Goal: Complete application form: Complete application form

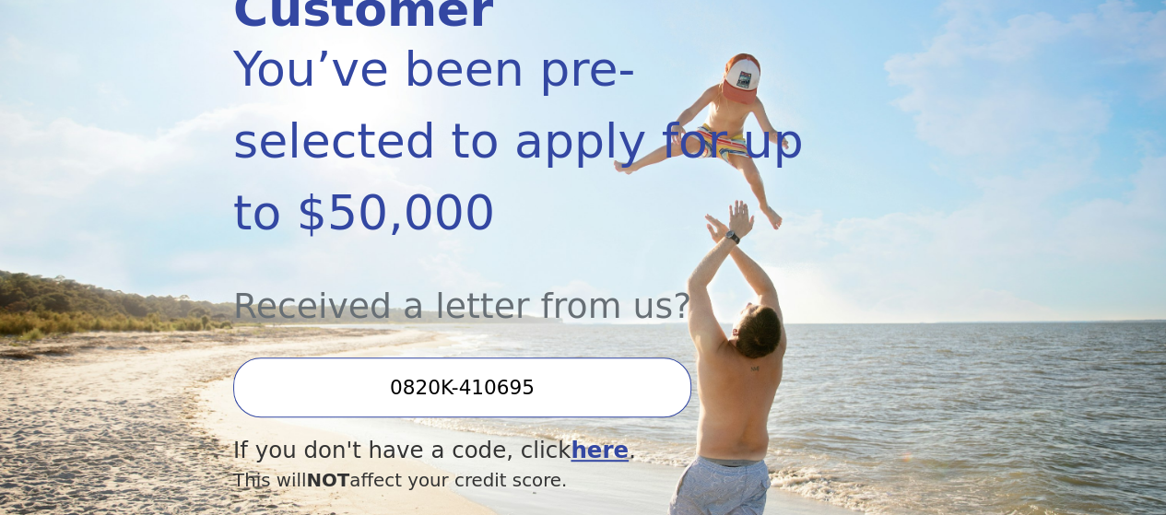
scroll to position [429, 0]
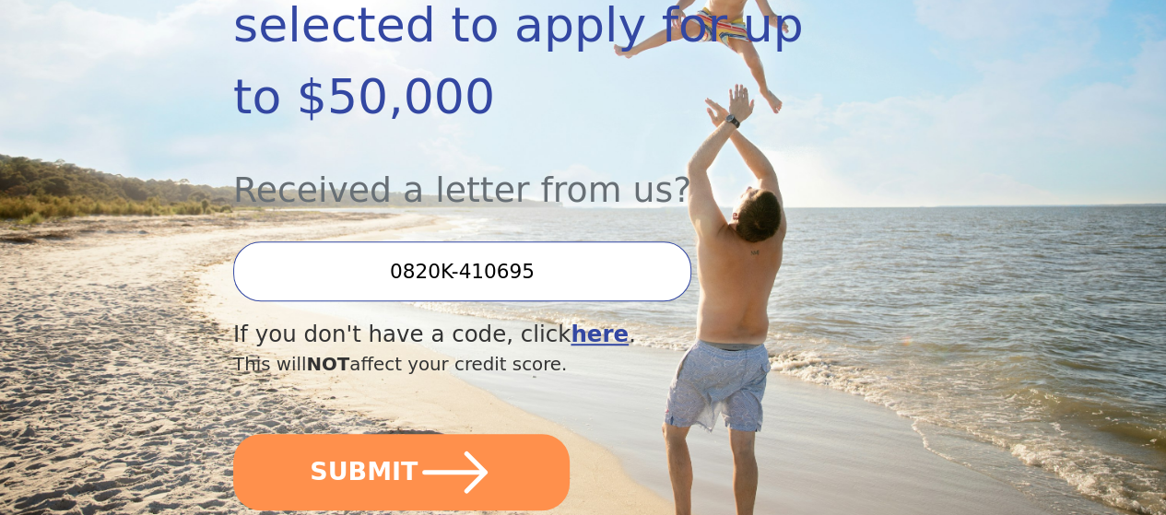
click at [614, 274] on input "0820K-410695" at bounding box center [462, 271] width 458 height 60
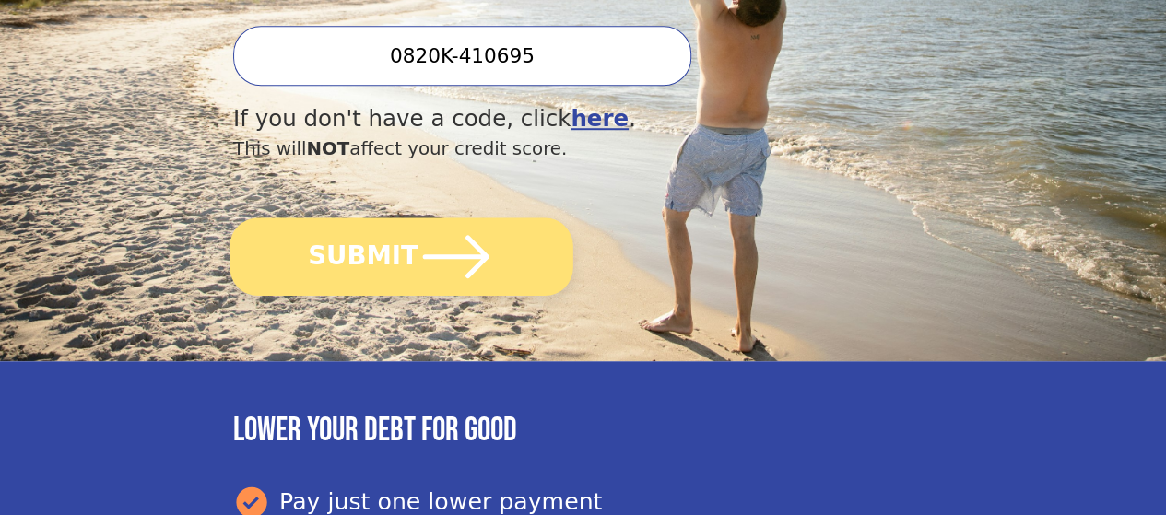
click at [494, 295] on icon "submit" at bounding box center [456, 256] width 76 height 76
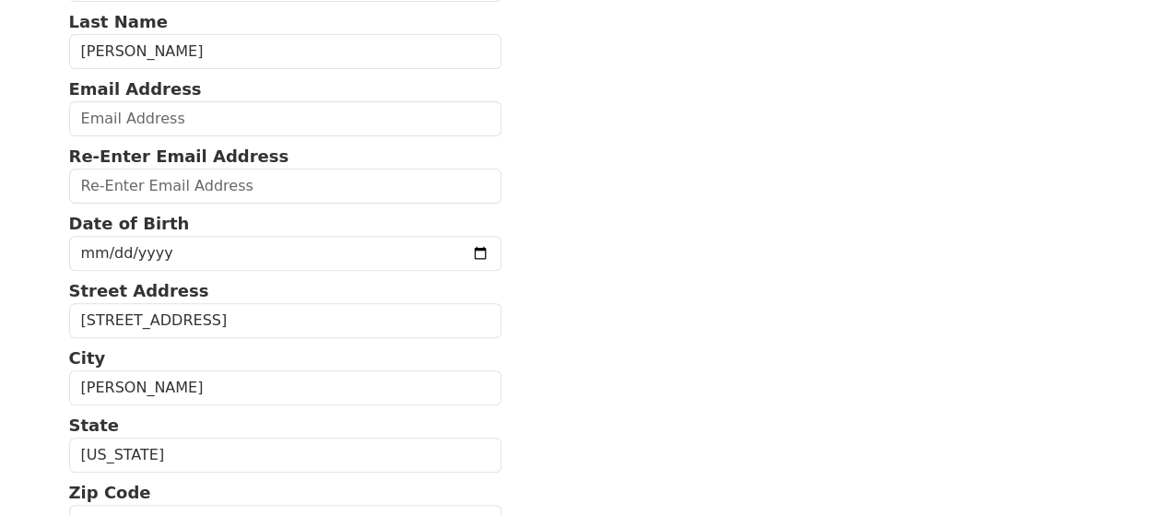
scroll to position [215, 0]
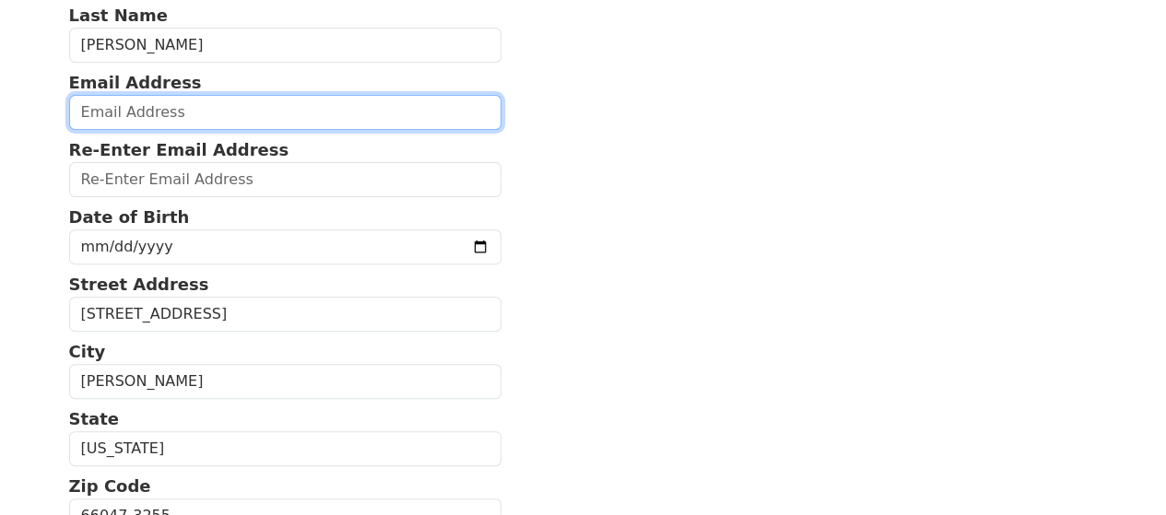
click at [235, 130] on input "email" at bounding box center [285, 112] width 433 height 35
type input "[EMAIL_ADDRESS][DOMAIN_NAME]"
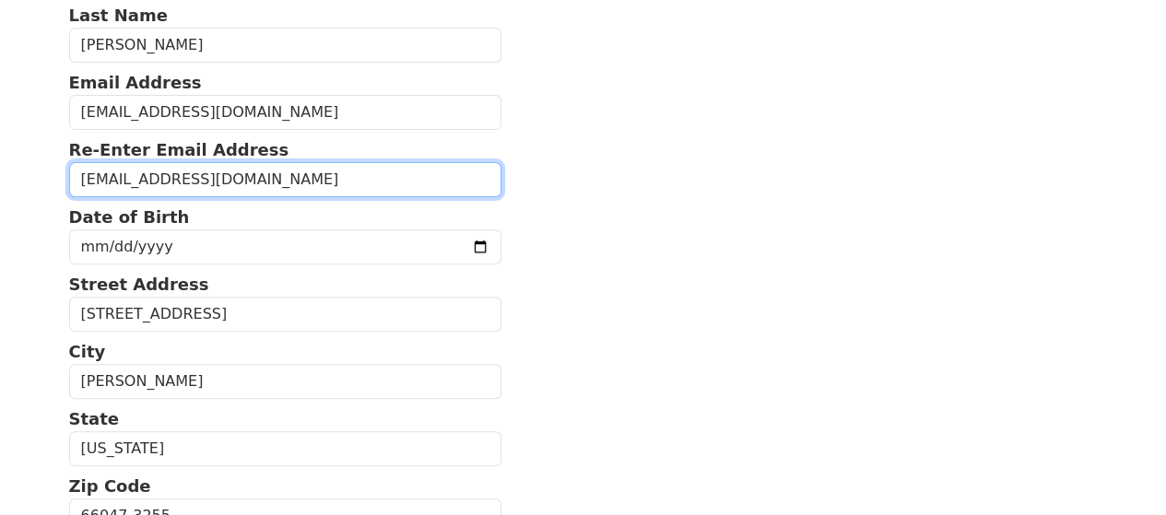
type input "[EMAIL_ADDRESS][DOMAIN_NAME]"
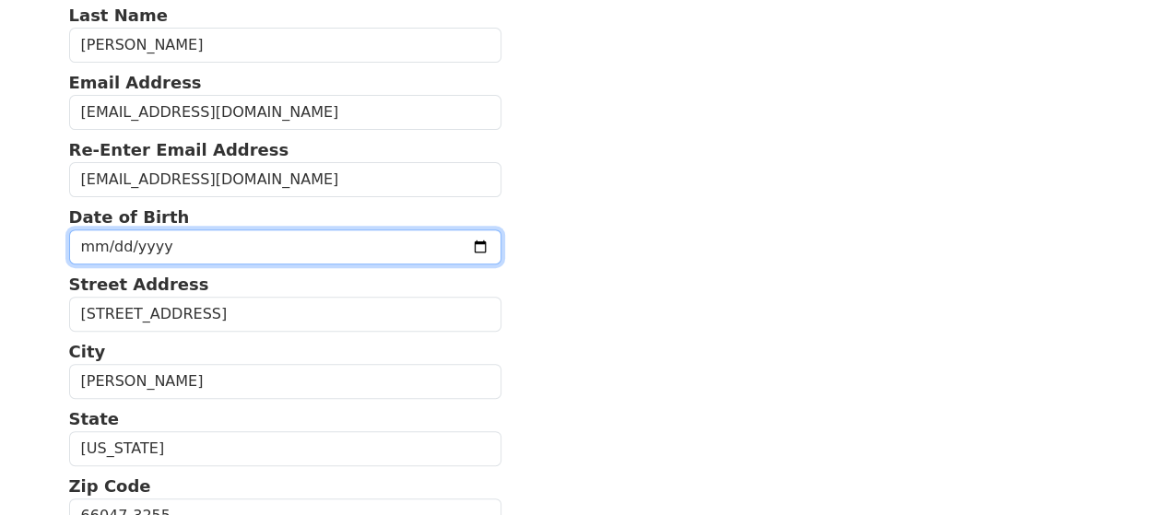
click at [195, 256] on input "date" at bounding box center [285, 246] width 433 height 35
type input "[DATE]"
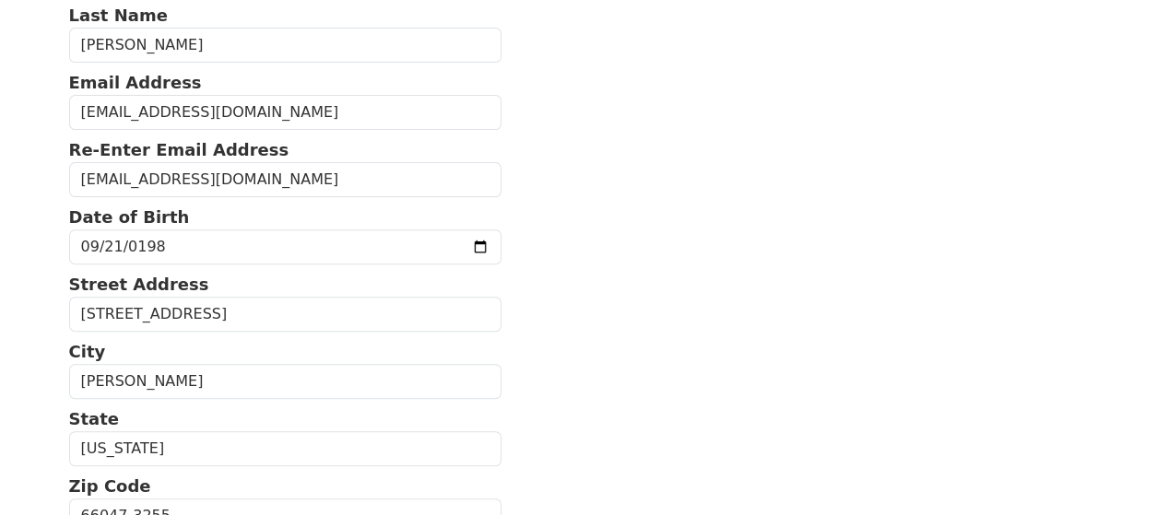
click at [628, 287] on section "First Name [PERSON_NAME] Last Name [PERSON_NAME] Email Address [EMAIL_ADDRESS][…" at bounding box center [583, 516] width 1029 height 1162
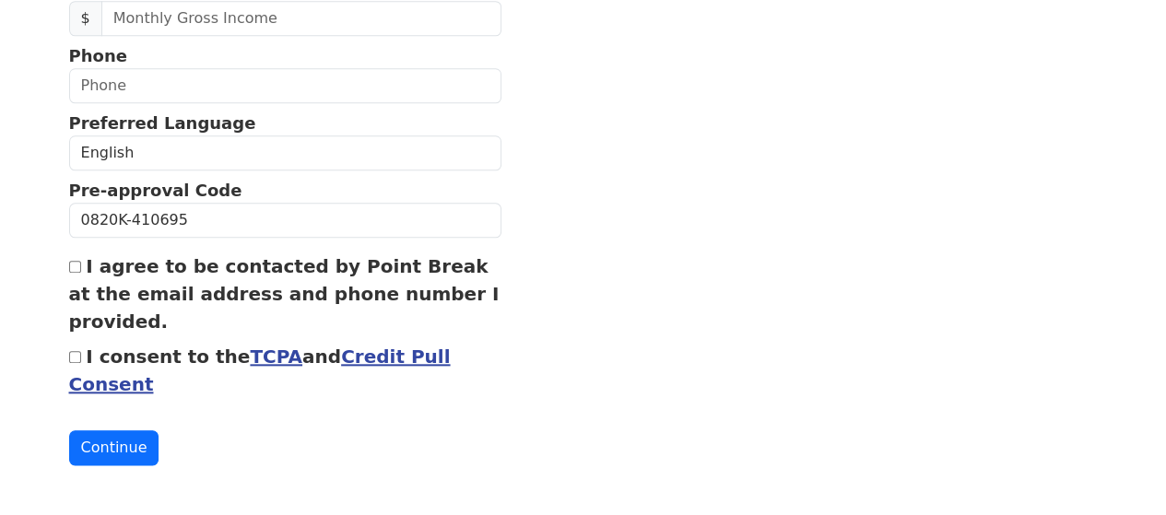
scroll to position [860, 0]
click at [81, 284] on div "I agree to be contacted by Point Break at the email address and phone number I …" at bounding box center [285, 294] width 433 height 83
click at [76, 273] on input "I agree to be contacted by Point Break at the email address and phone number I …" at bounding box center [75, 267] width 12 height 12
checkbox input "true"
click at [74, 363] on input "I consent to the TCPA and Credit Pull Consent" at bounding box center [75, 357] width 12 height 12
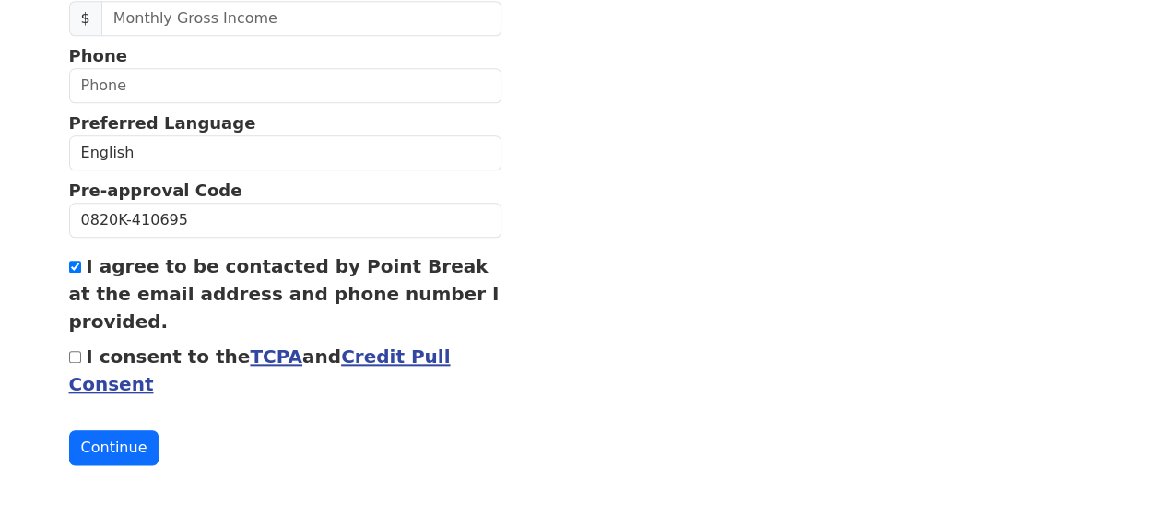
checkbox input "true"
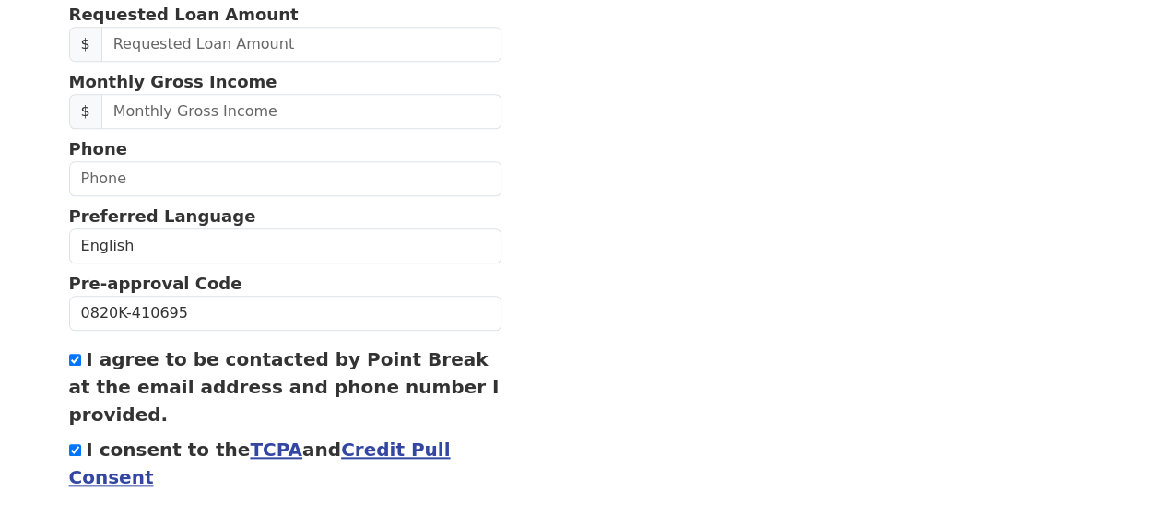
scroll to position [645, 0]
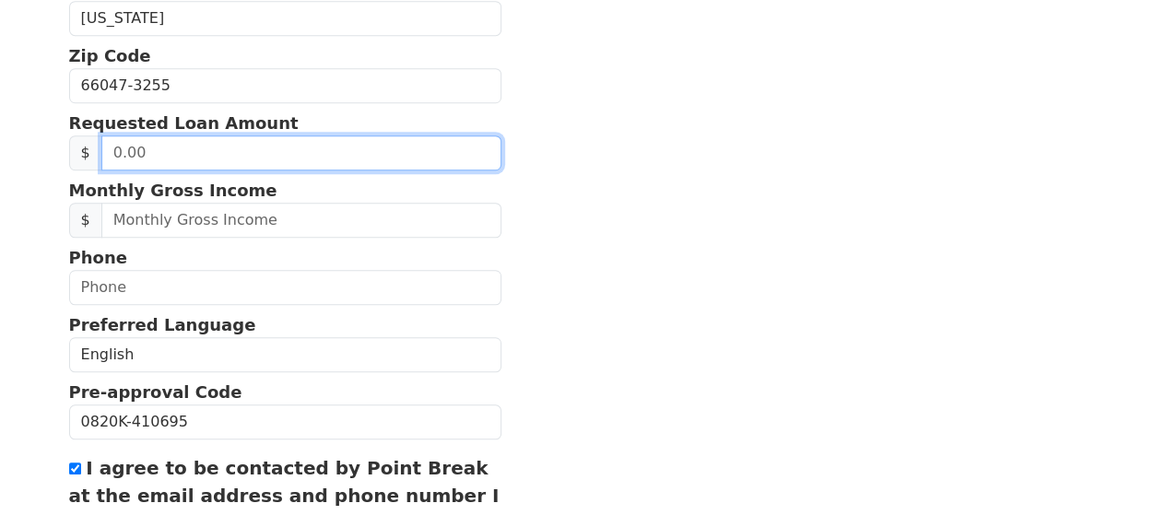
click at [302, 170] on input "text" at bounding box center [301, 152] width 400 height 35
click at [232, 170] on input "text" at bounding box center [301, 152] width 400 height 35
type input "20,000.00"
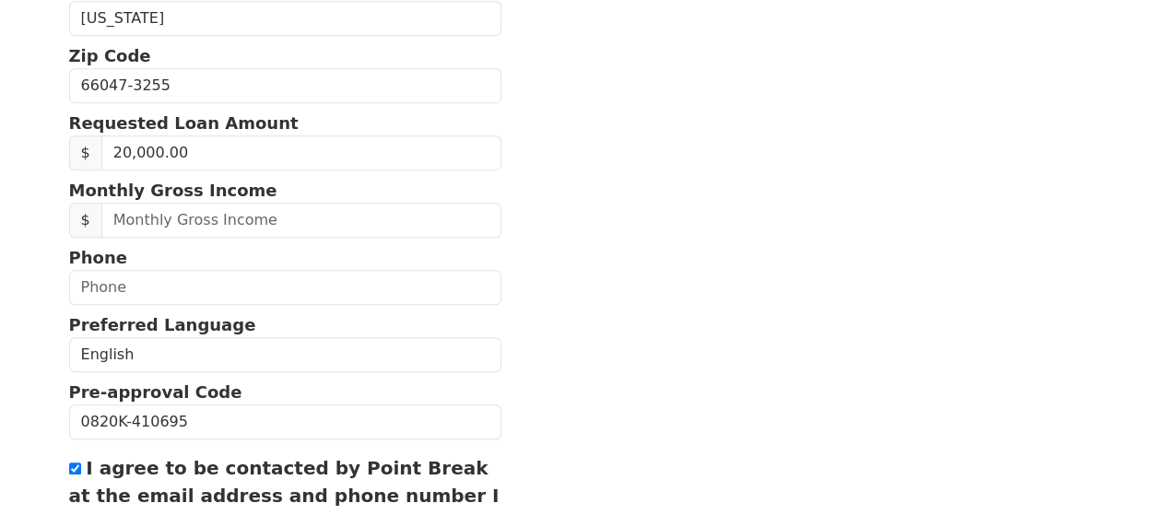
click at [578, 230] on section "First Name [PERSON_NAME] Last Name [PERSON_NAME] Email Address [EMAIL_ADDRESS][…" at bounding box center [583, 86] width 1029 height 1162
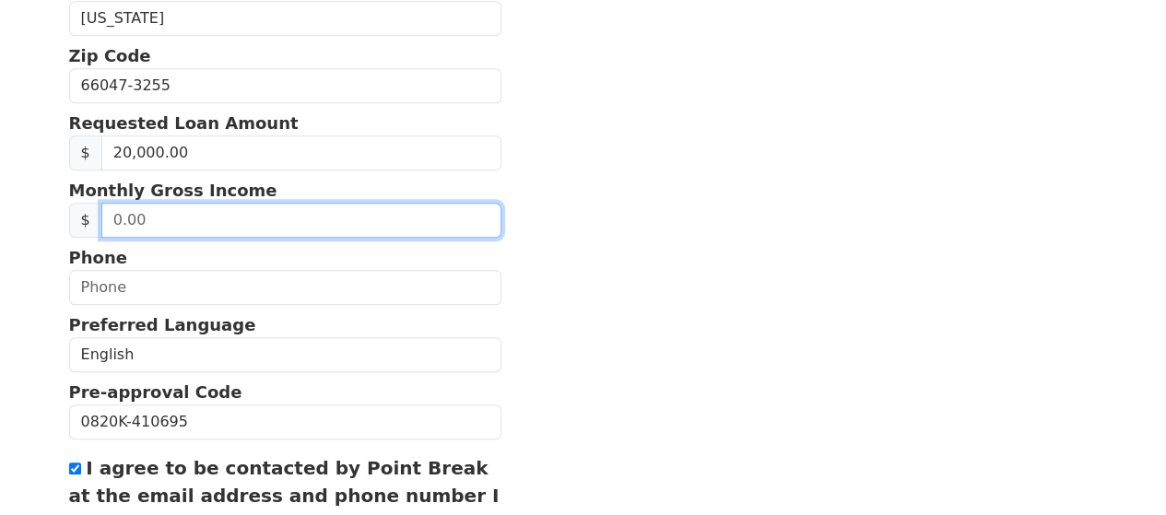
click at [238, 237] on input "text" at bounding box center [301, 220] width 400 height 35
click at [190, 238] on input "text" at bounding box center [301, 220] width 400 height 35
click at [122, 238] on input "6,700.00" at bounding box center [301, 220] width 400 height 35
type input "6,500.00"
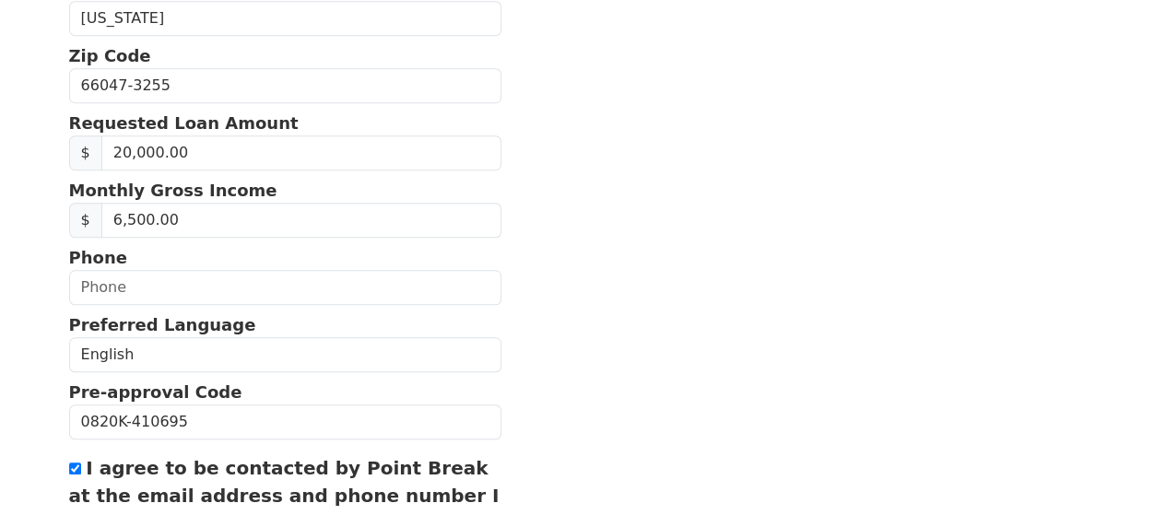
click at [747, 266] on section "First Name [PERSON_NAME] Last Name [PERSON_NAME] Email Address [EMAIL_ADDRESS][…" at bounding box center [583, 86] width 1029 height 1162
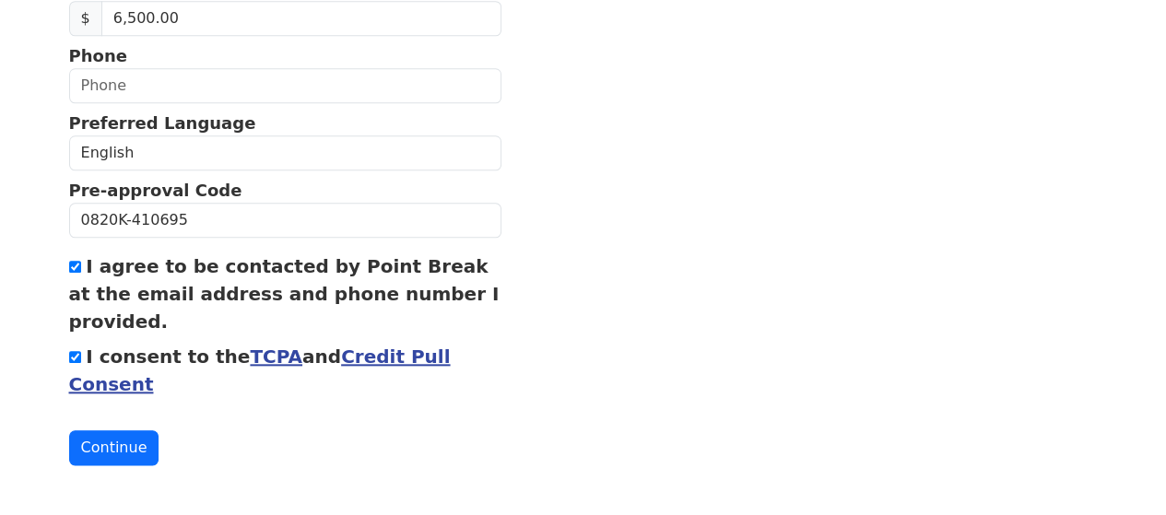
scroll to position [860, 0]
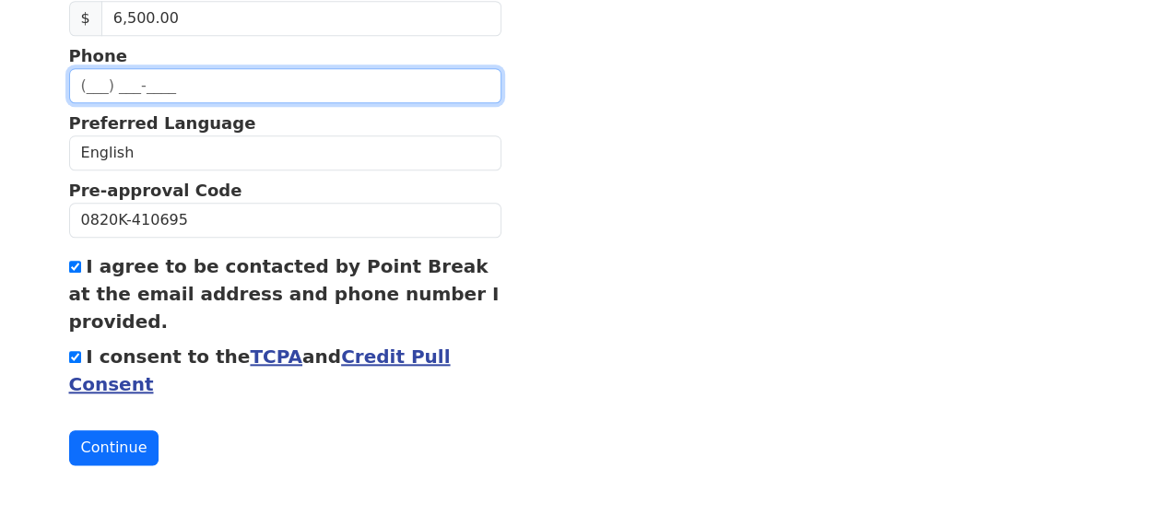
click at [127, 103] on input "text" at bounding box center [285, 85] width 433 height 35
type input "[PHONE_NUMBER]"
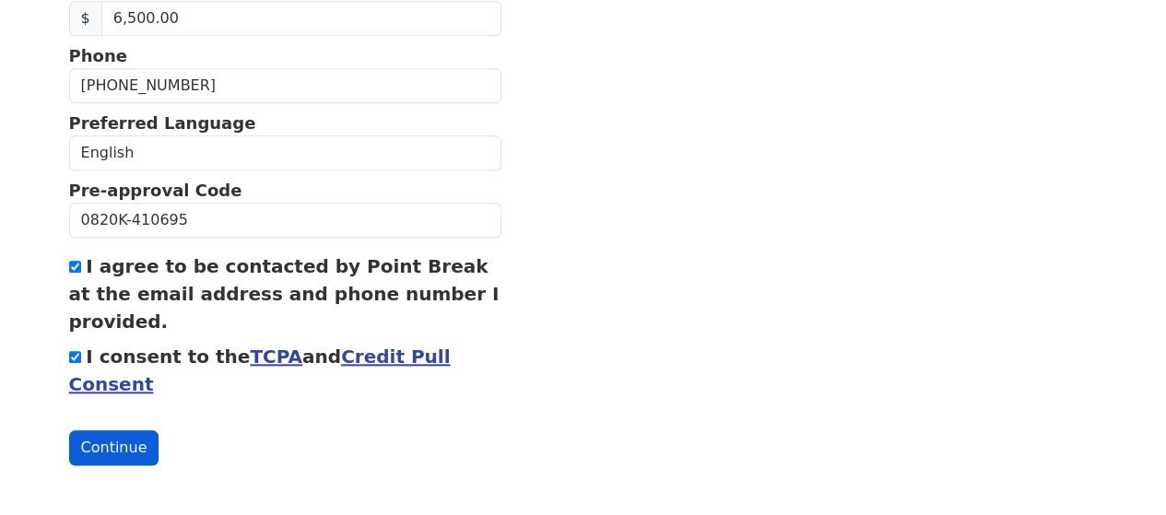
click at [135, 441] on button "Continue" at bounding box center [114, 447] width 90 height 35
